Goal: Task Accomplishment & Management: Manage account settings

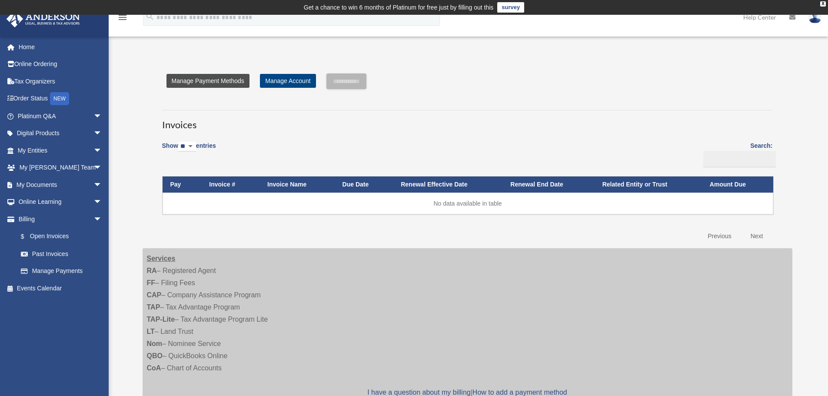
click at [224, 79] on link "Manage Payment Methods" at bounding box center [207, 81] width 83 height 14
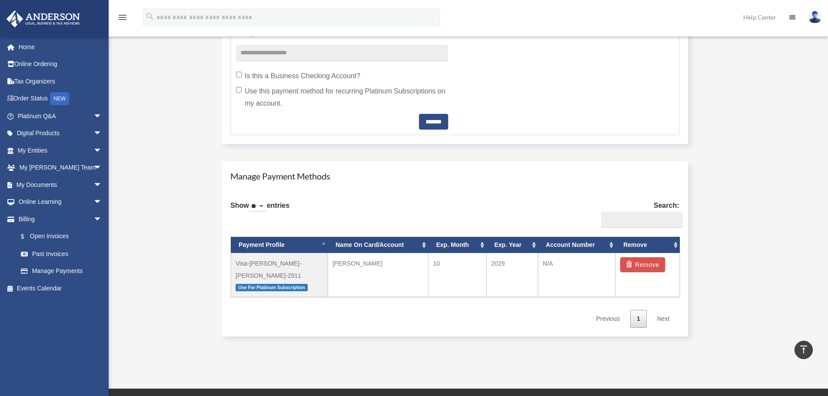
scroll to position [392, 0]
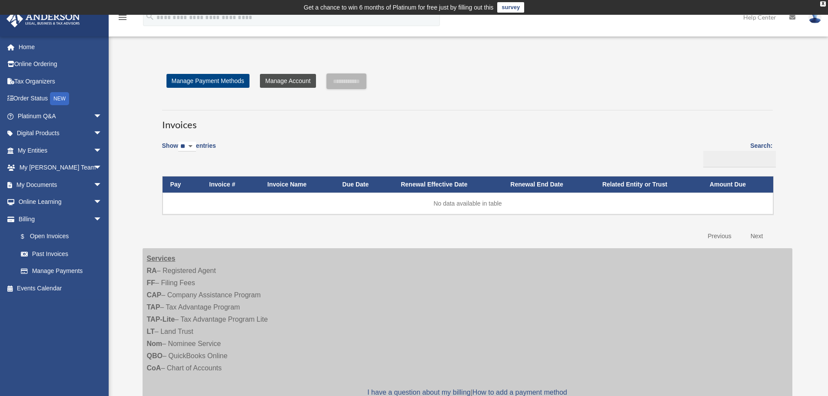
click at [276, 79] on link "Manage Account" at bounding box center [288, 81] width 56 height 14
click at [33, 96] on link "Order Status NEW" at bounding box center [60, 99] width 109 height 18
click at [31, 45] on link "Home" at bounding box center [60, 46] width 109 height 17
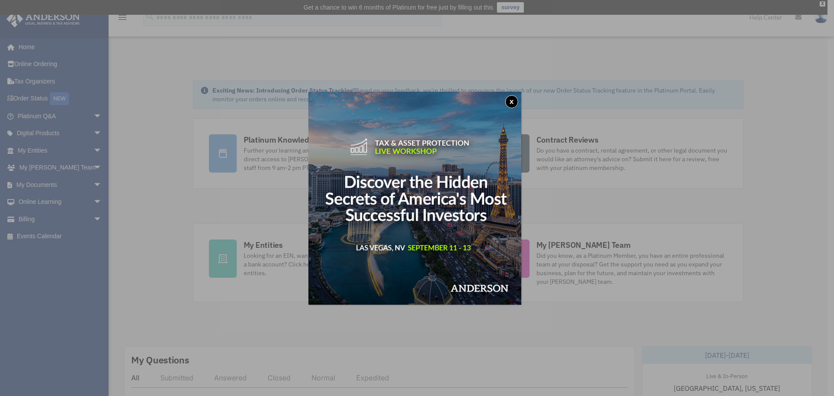
click at [501, 341] on div "x" at bounding box center [417, 198] width 834 height 396
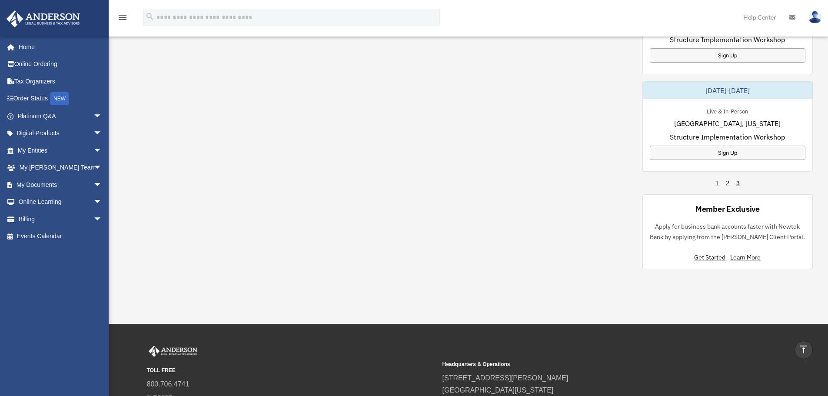
scroll to position [73, 0]
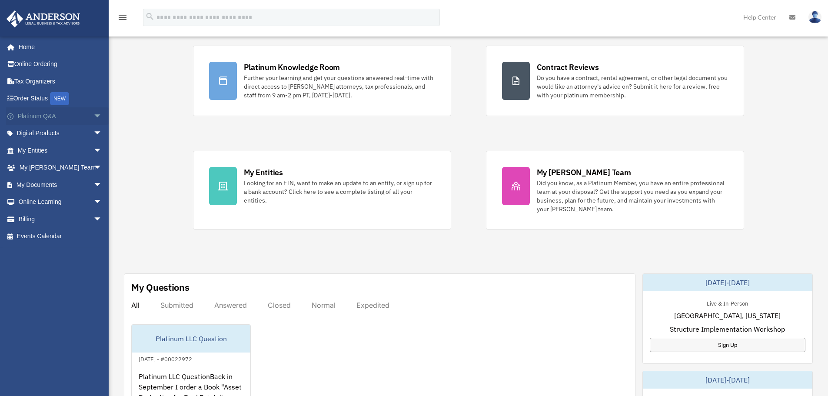
click at [35, 115] on link "Platinum Q&A arrow_drop_down" at bounding box center [60, 115] width 109 height 17
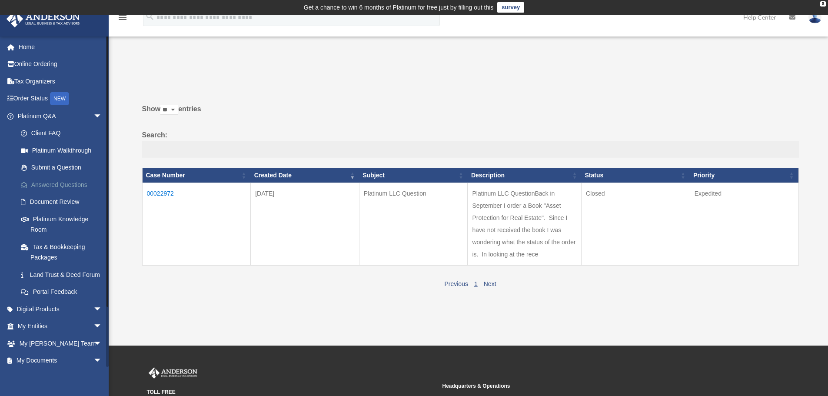
click at [51, 185] on link "Answered Questions" at bounding box center [63, 184] width 103 height 17
click at [46, 248] on link "Tax & Bookkeeping Packages" at bounding box center [63, 252] width 103 height 28
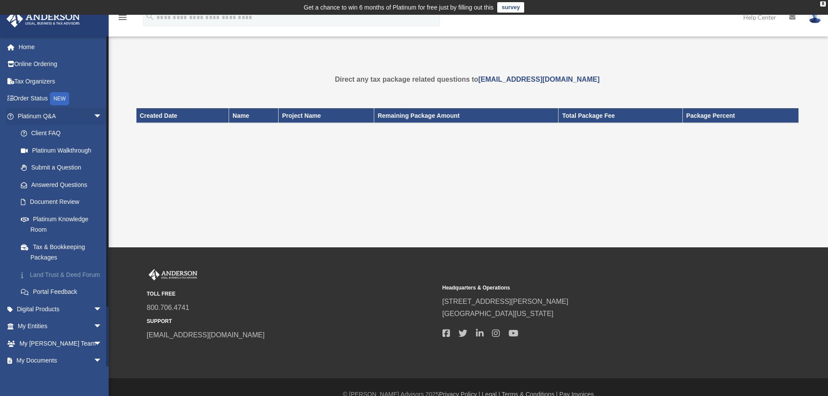
click at [48, 275] on link "Land Trust & Deed Forum" at bounding box center [63, 274] width 103 height 17
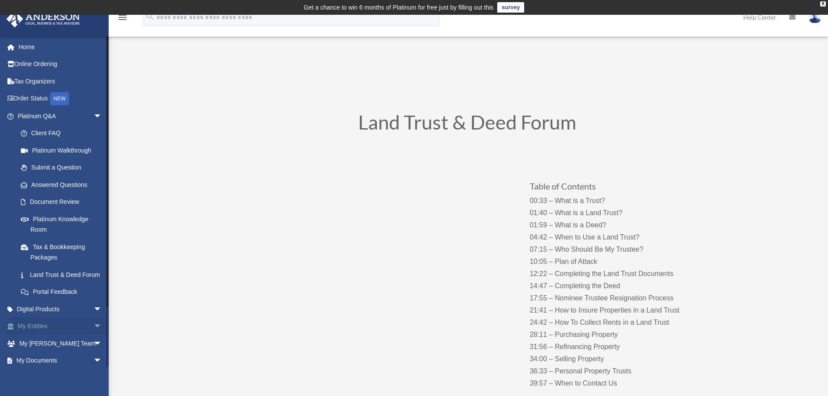
click at [93, 335] on span "arrow_drop_down" at bounding box center [101, 327] width 17 height 18
click at [93, 335] on span "arrow_drop_up" at bounding box center [101, 327] width 17 height 18
click at [93, 351] on span "arrow_drop_down" at bounding box center [101, 343] width 17 height 18
click at [93, 352] on span "arrow_drop_up" at bounding box center [101, 343] width 17 height 18
click at [39, 351] on link "My Anderson Team arrow_drop_down" at bounding box center [60, 342] width 109 height 17
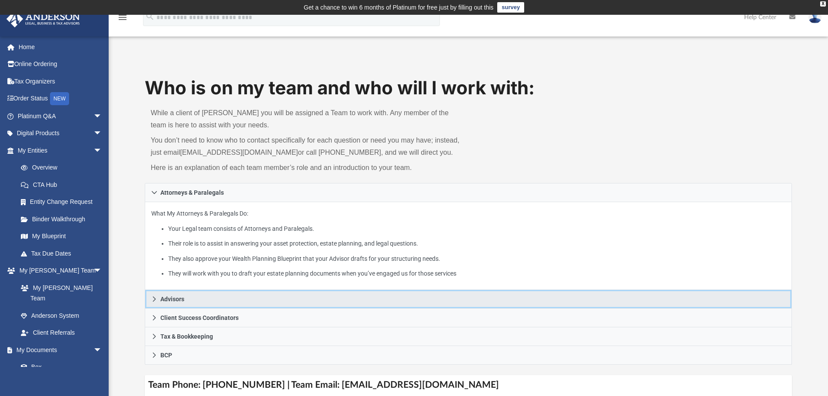
click at [156, 297] on icon at bounding box center [154, 299] width 6 height 6
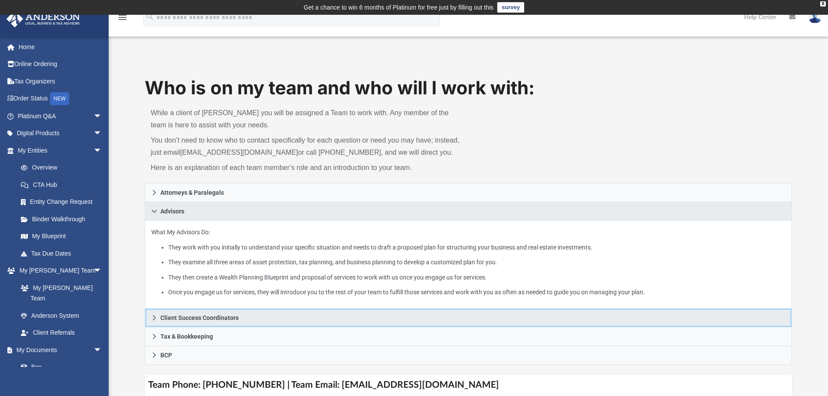
click at [152, 317] on icon at bounding box center [154, 318] width 6 height 6
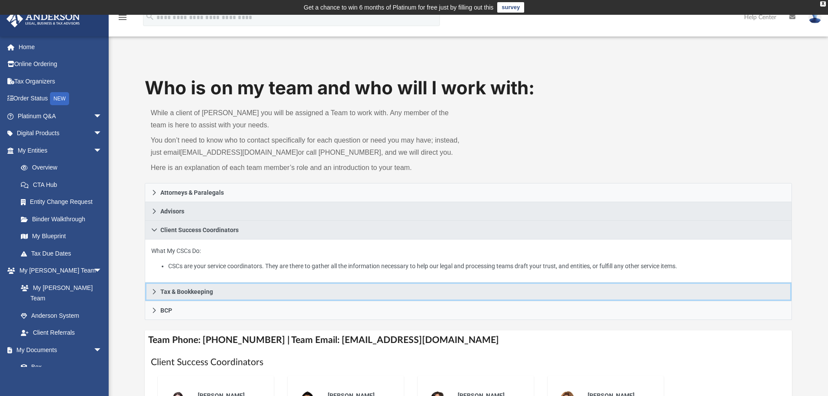
click at [155, 289] on icon at bounding box center [154, 291] width 6 height 6
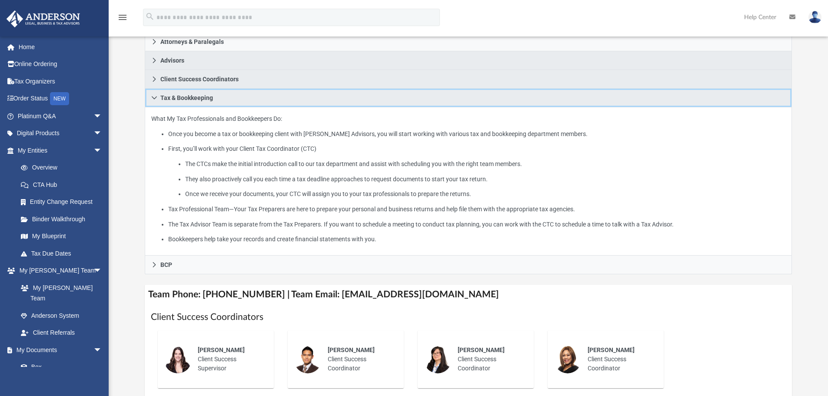
scroll to position [152, 0]
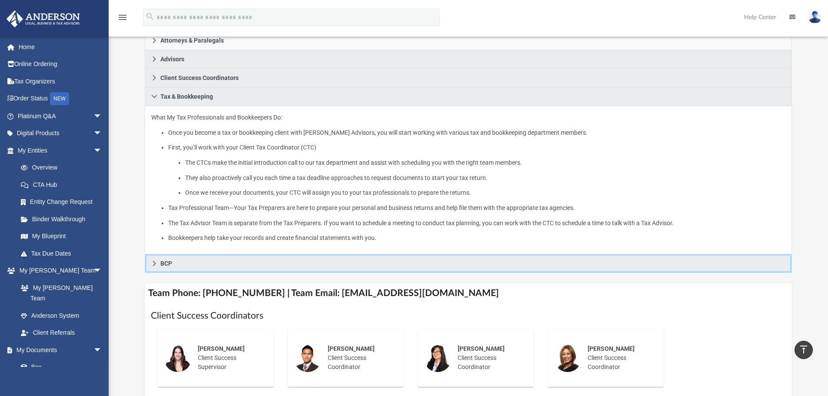
click at [154, 262] on icon at bounding box center [153, 263] width 3 height 5
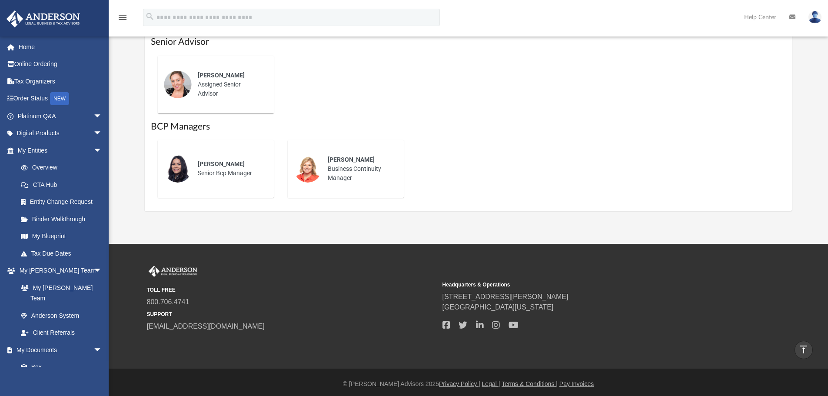
scroll to position [555, 0]
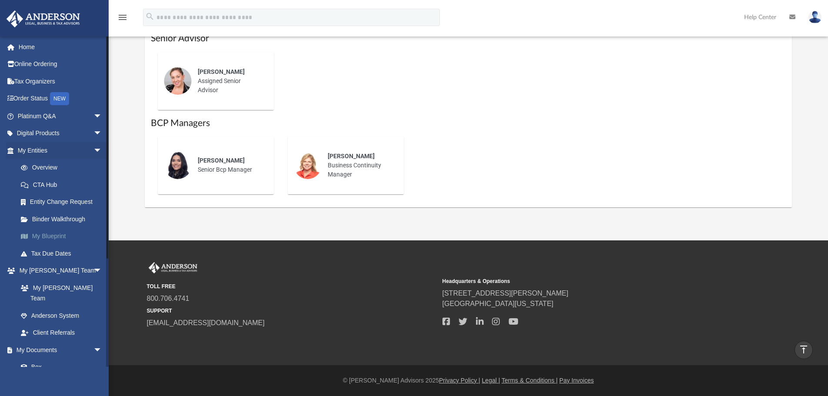
click at [40, 234] on link "My Blueprint" at bounding box center [63, 236] width 103 height 17
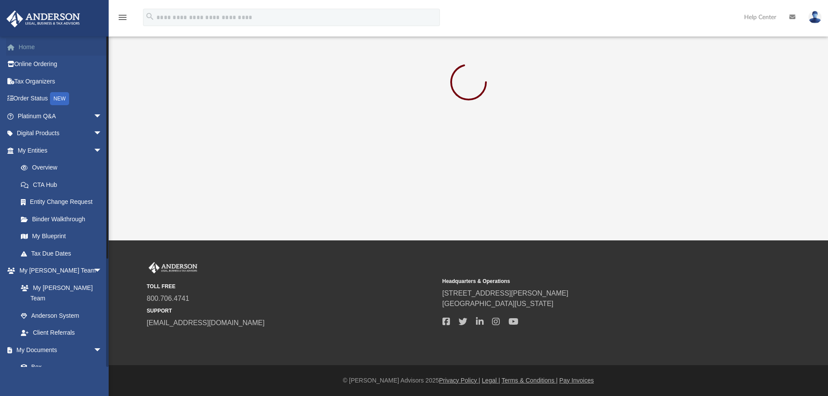
click at [24, 44] on link "Home" at bounding box center [60, 46] width 109 height 17
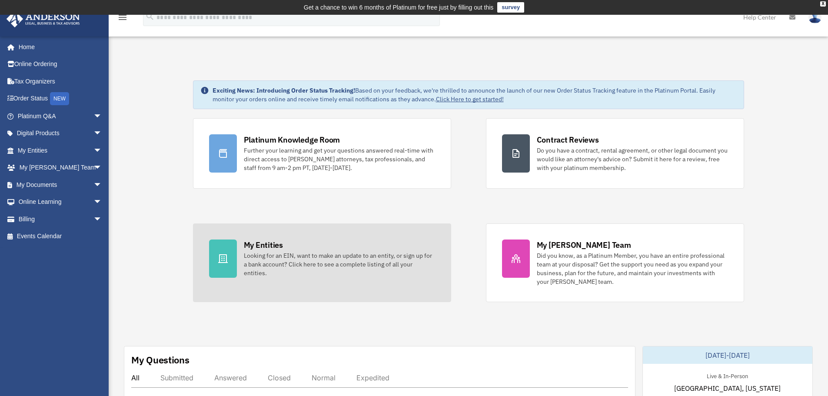
click at [264, 253] on div "Looking for an EIN, want to make an update to an entity, or sign up for a bank …" at bounding box center [339, 264] width 191 height 26
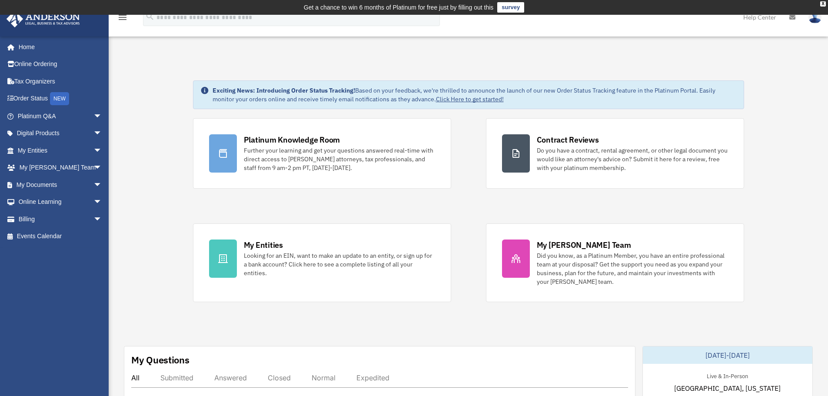
click at [813, 20] on img at bounding box center [814, 17] width 13 height 13
click at [822, 3] on div "X" at bounding box center [823, 3] width 6 height 5
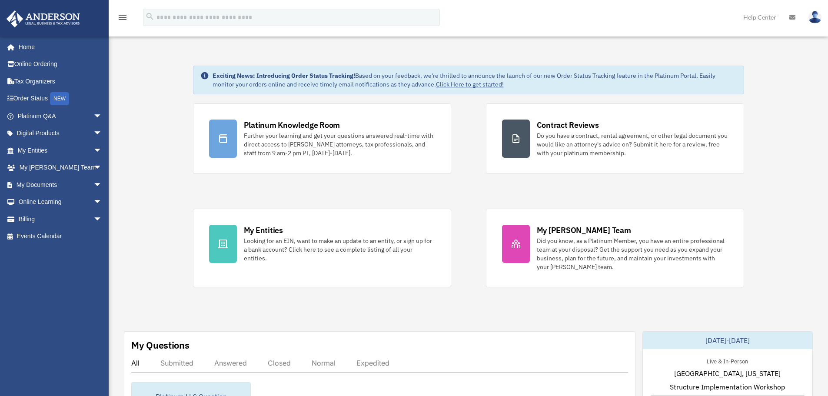
click at [814, 17] on img at bounding box center [814, 17] width 13 height 13
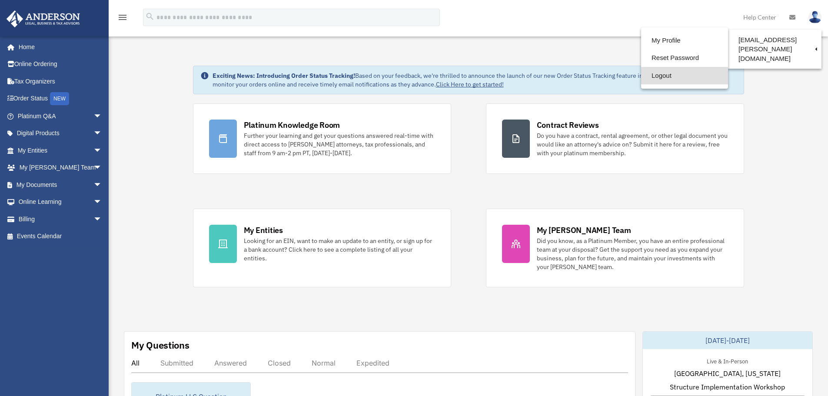
click at [663, 74] on link "Logout" at bounding box center [684, 76] width 87 height 18
